Goal: Task Accomplishment & Management: Use online tool/utility

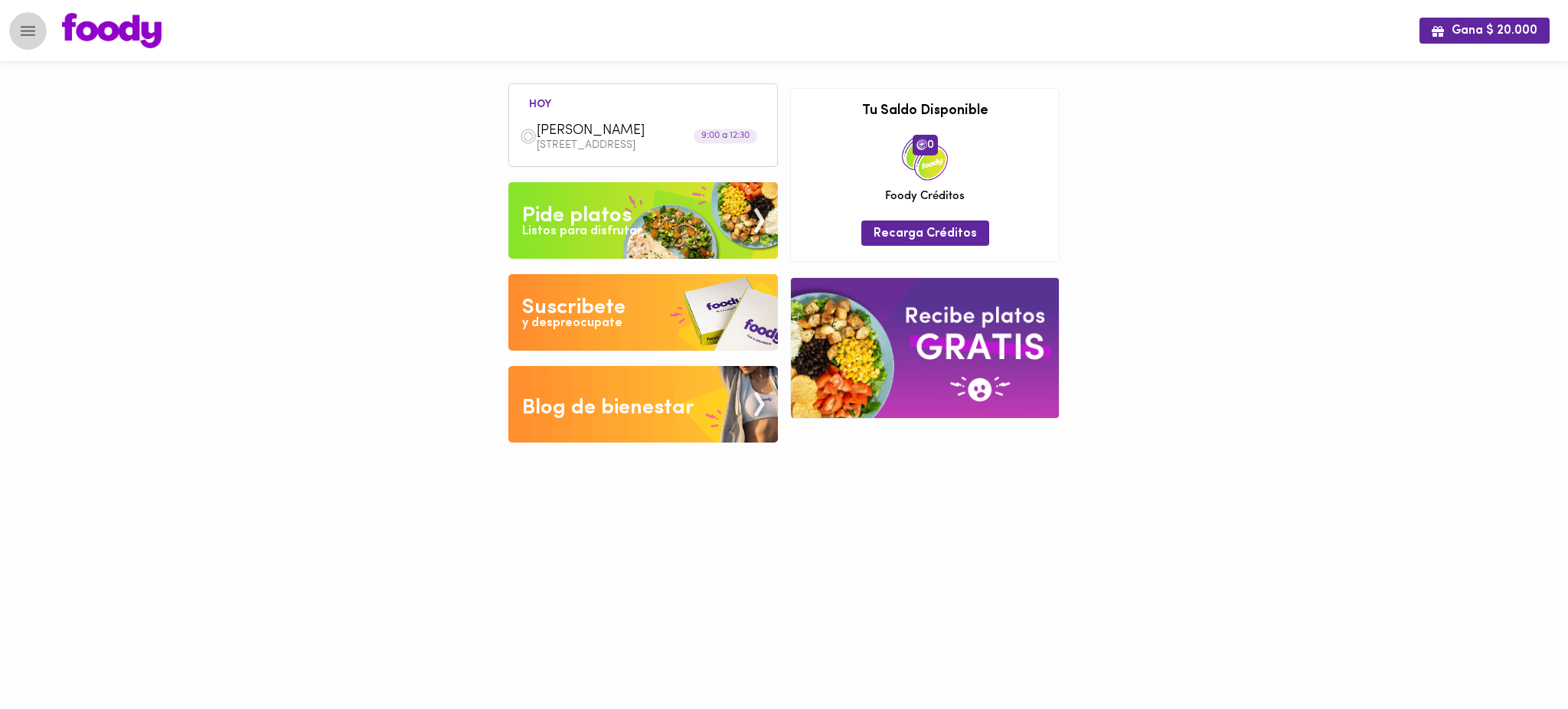
click at [31, 43] on button "Menu" at bounding box center [28, 31] width 37 height 37
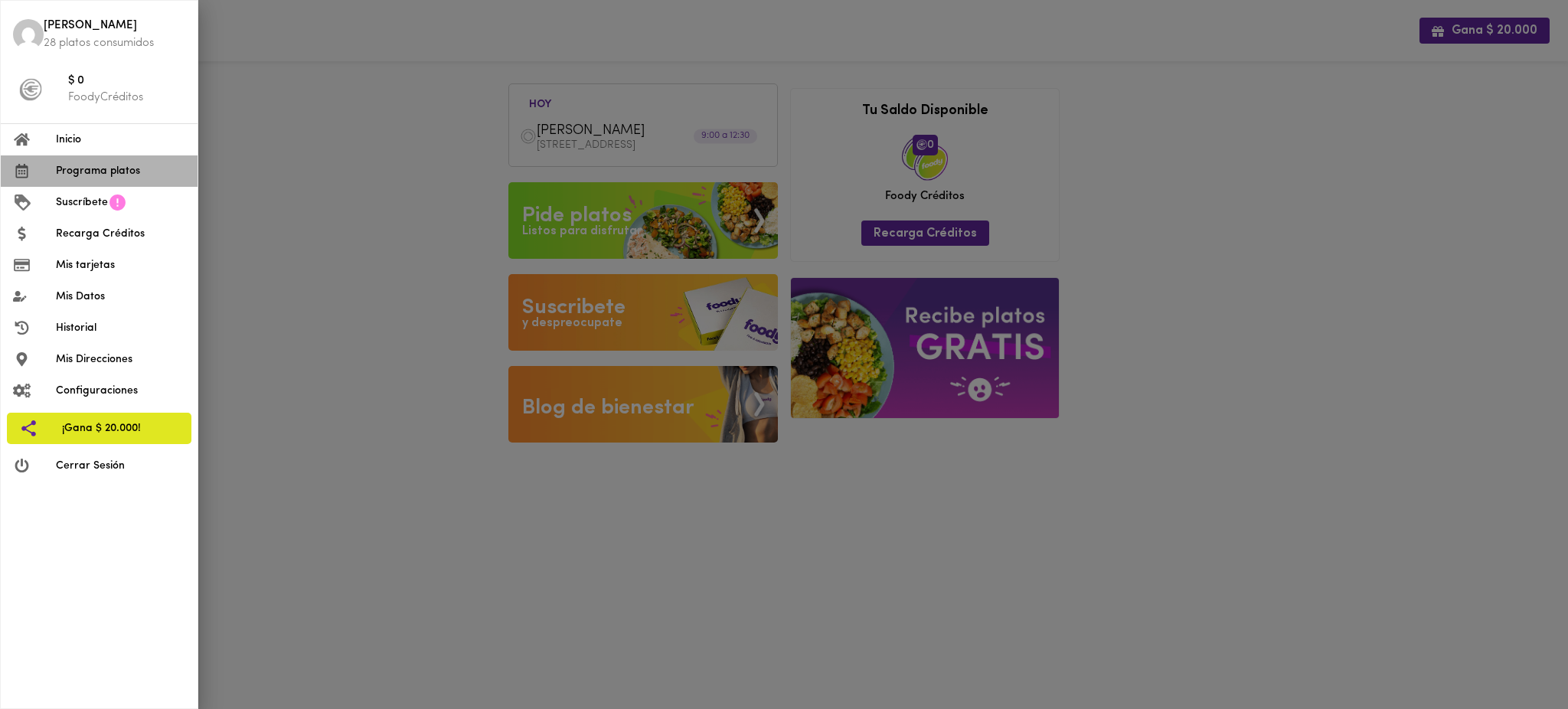
click at [81, 172] on span "Programa platos" at bounding box center [121, 171] width 130 height 16
